Goal: Use online tool/utility

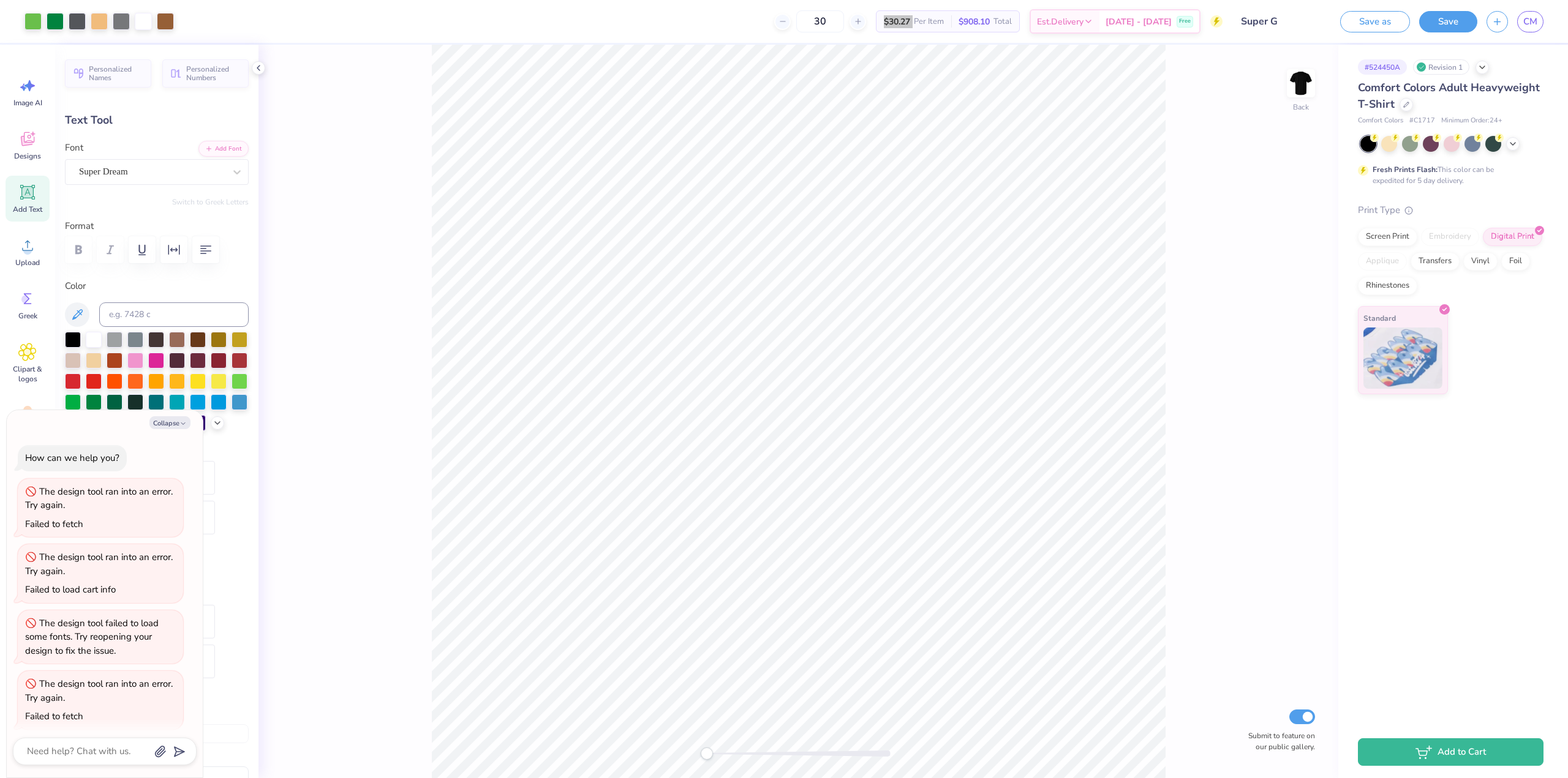
scroll to position [8, 0]
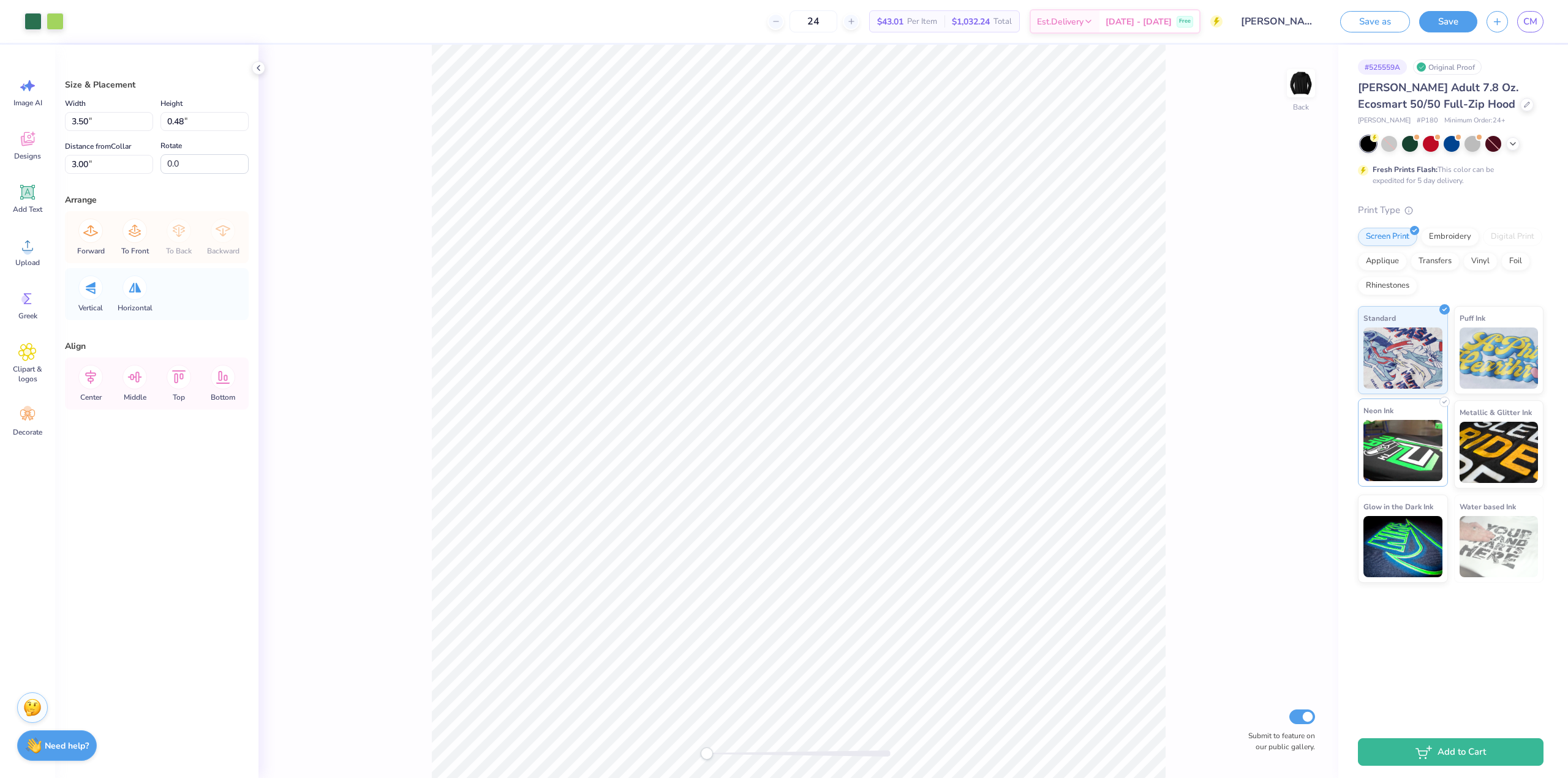
click at [1359, 442] on div "Neon Ink" at bounding box center [1402, 442] width 90 height 88
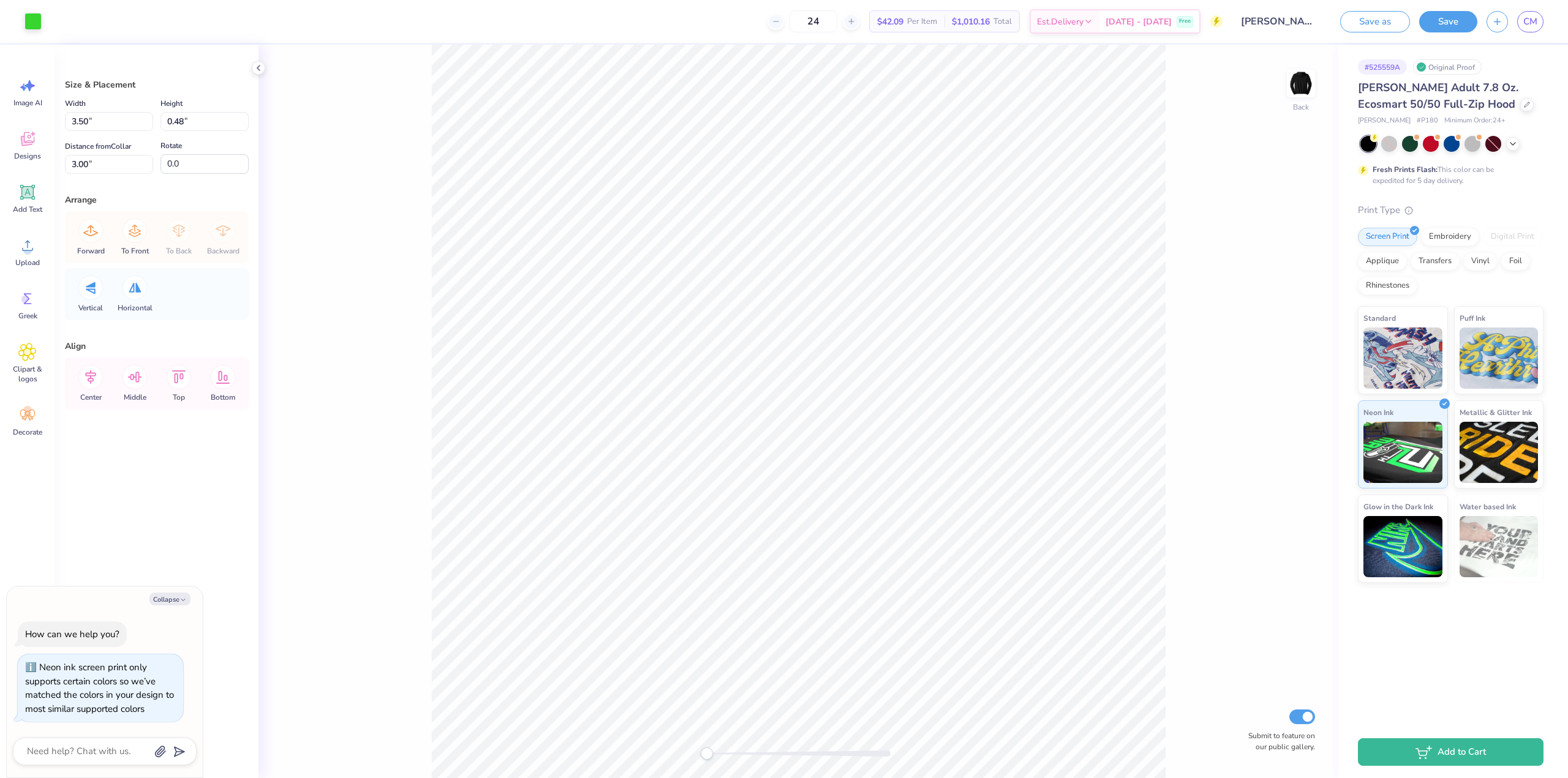
click at [1270, 432] on div "Back Submit to feature on our public gallery." at bounding box center [799, 411] width 1080 height 734
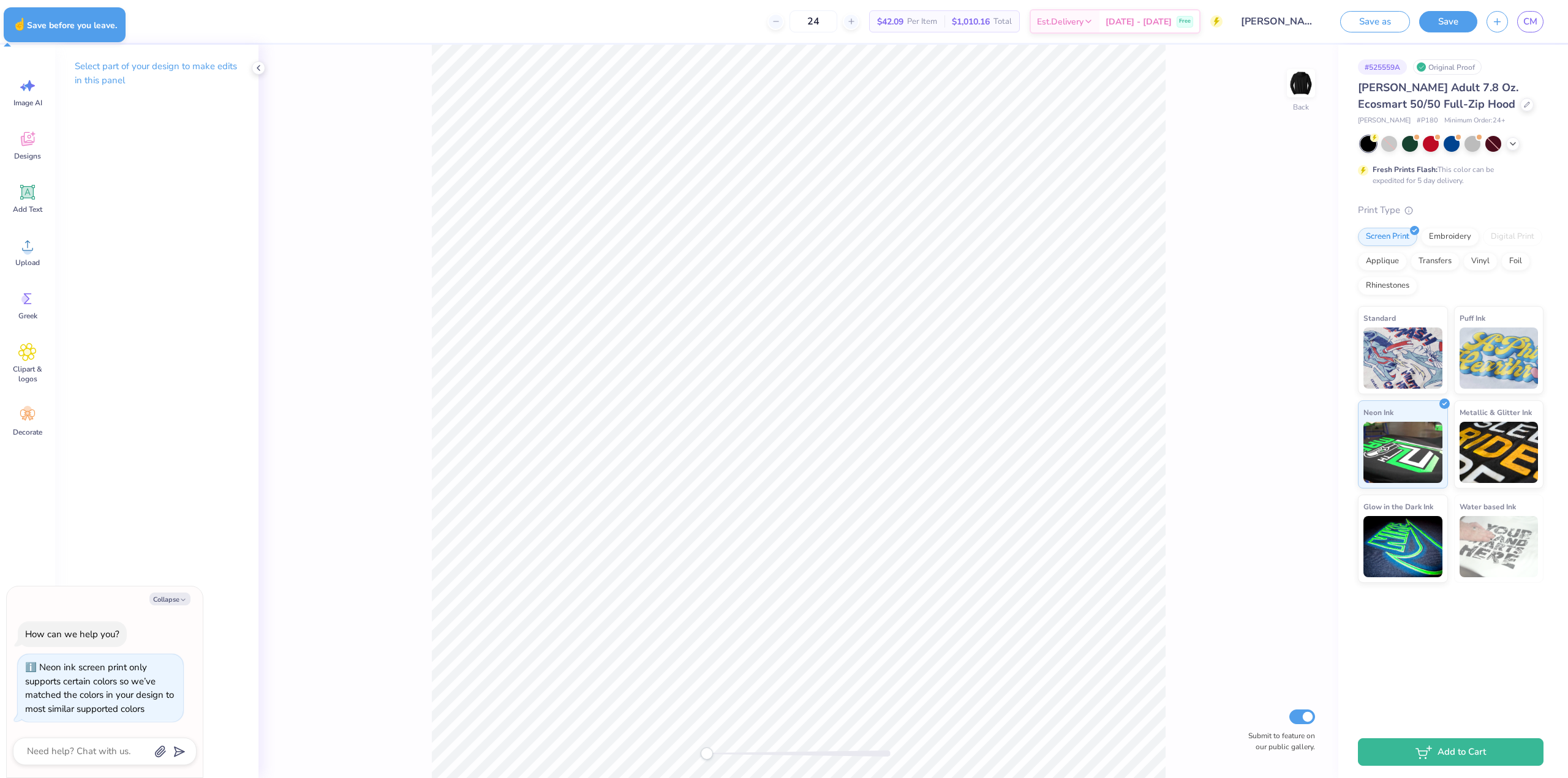
type textarea "x"
